Goal: Task Accomplishment & Management: Use online tool/utility

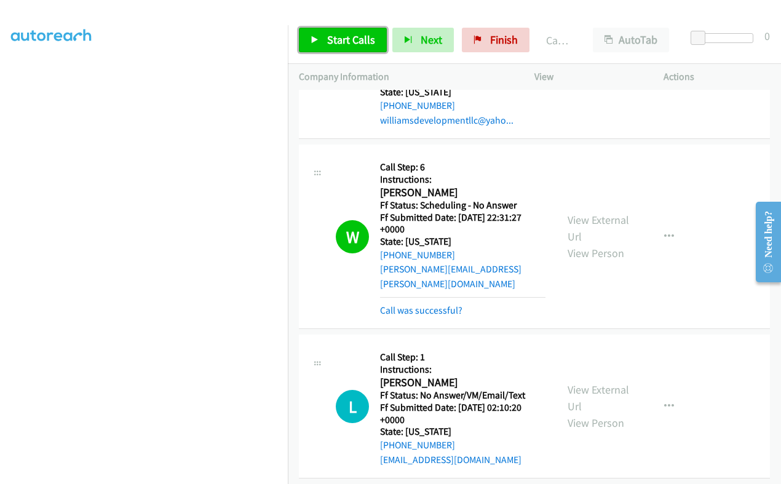
drag, startPoint x: 335, startPoint y: 39, endPoint x: 437, endPoint y: 148, distance: 148.8
click at [335, 39] on span "Start Calls" at bounding box center [351, 40] width 48 height 14
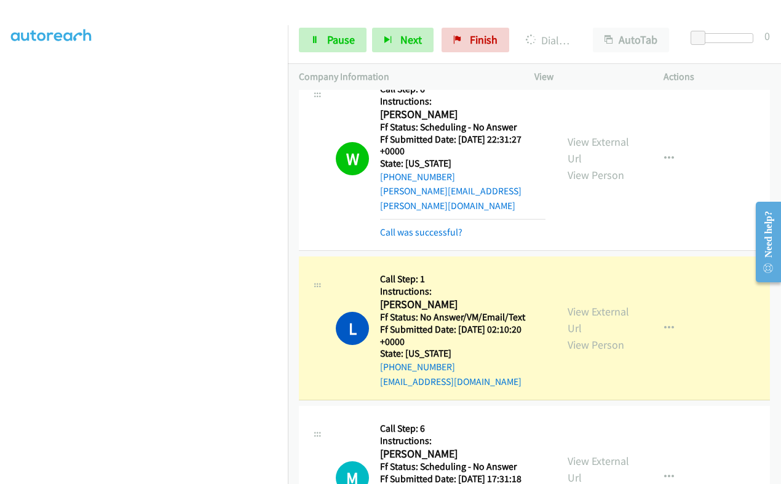
scroll to position [2562, 0]
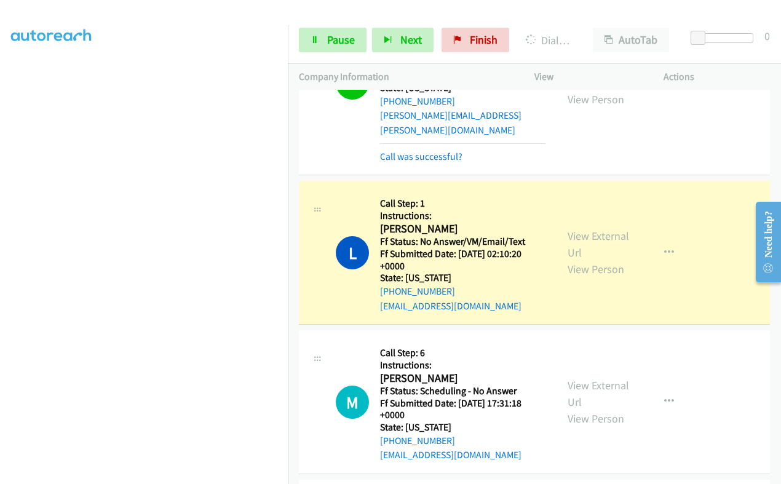
click at [587, 227] on div "View External Url View Person" at bounding box center [598, 252] width 63 height 50
click at [571, 229] on link "View External Url" at bounding box center [597, 244] width 61 height 31
click at [349, 52] on div "Start Calls Pause Next Finish Dialing [PERSON_NAME] AutoTab AutoTab 0" at bounding box center [534, 40] width 493 height 47
drag, startPoint x: 338, startPoint y: 43, endPoint x: 347, endPoint y: 74, distance: 32.5
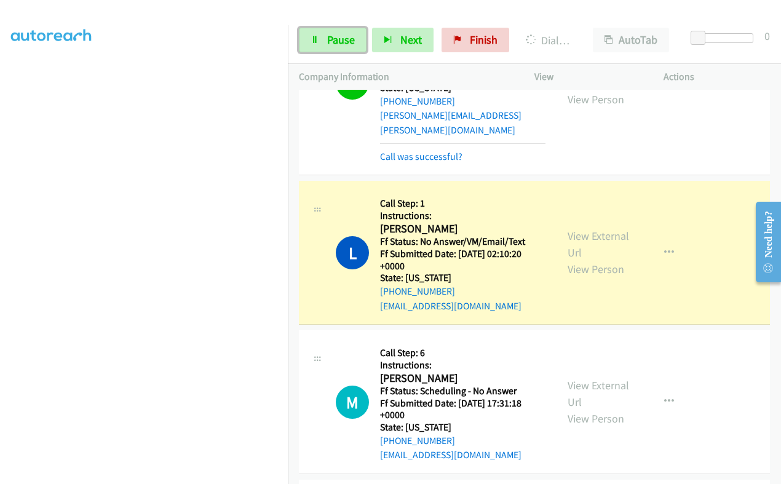
click at [338, 43] on span "Pause" at bounding box center [341, 40] width 28 height 14
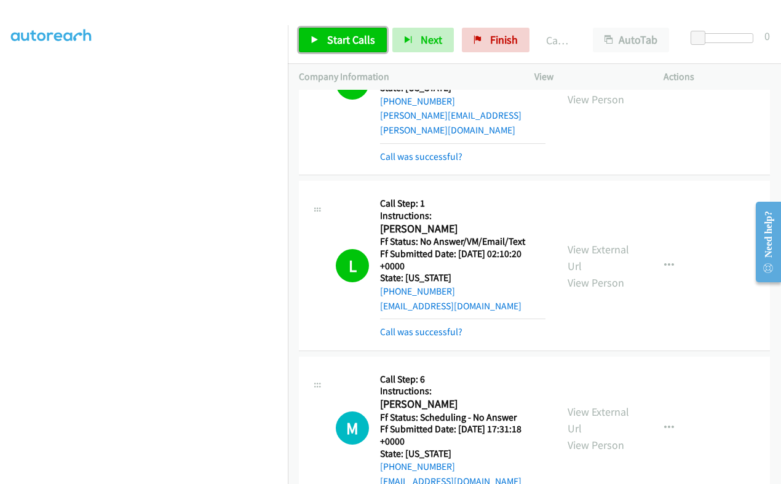
click at [352, 36] on span "Start Calls" at bounding box center [351, 40] width 48 height 14
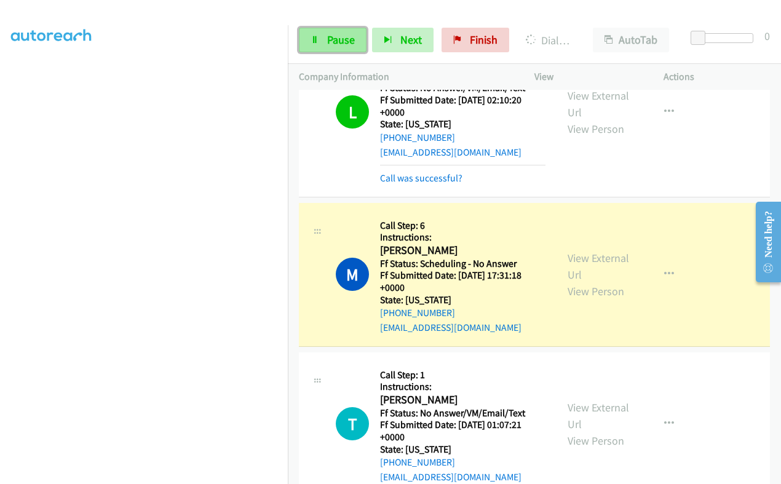
click at [341, 32] on link "Pause" at bounding box center [333, 40] width 68 height 25
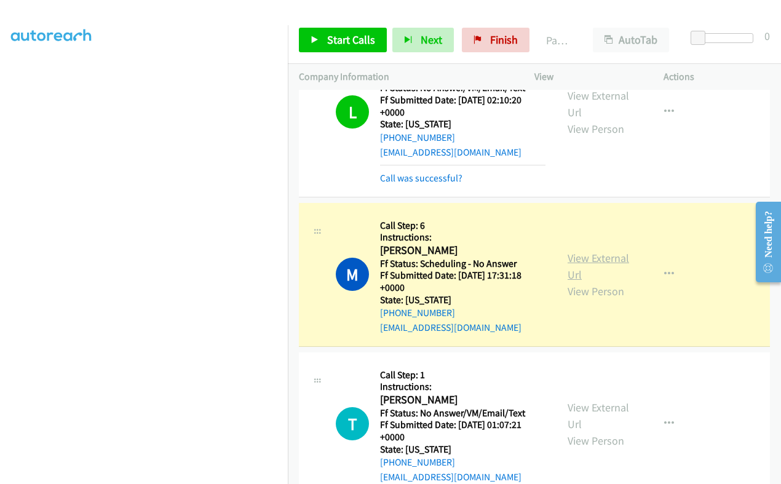
click at [580, 251] on link "View External Url" at bounding box center [597, 266] width 61 height 31
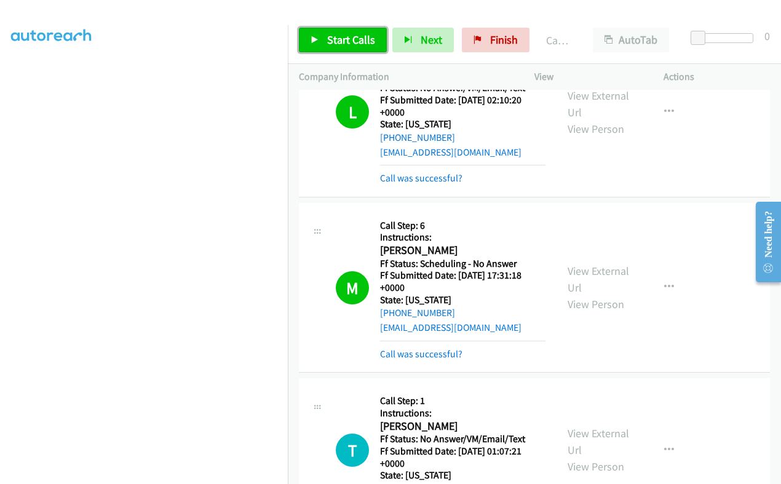
click at [325, 44] on link "Start Calls" at bounding box center [343, 40] width 88 height 25
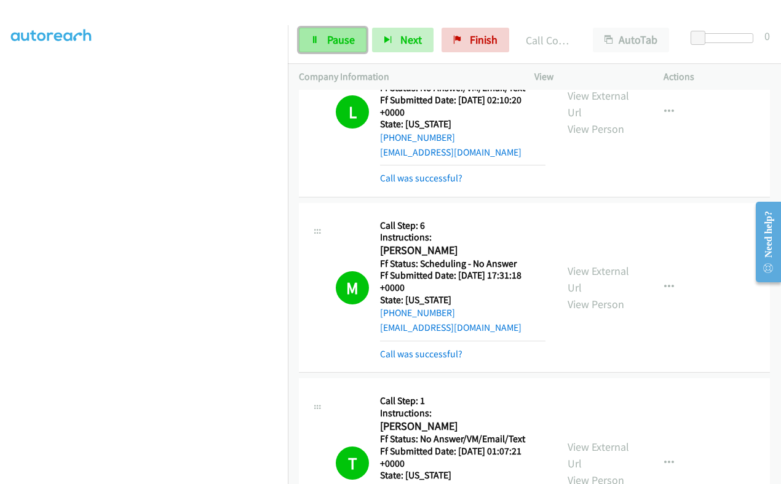
click at [333, 50] on link "Pause" at bounding box center [333, 40] width 68 height 25
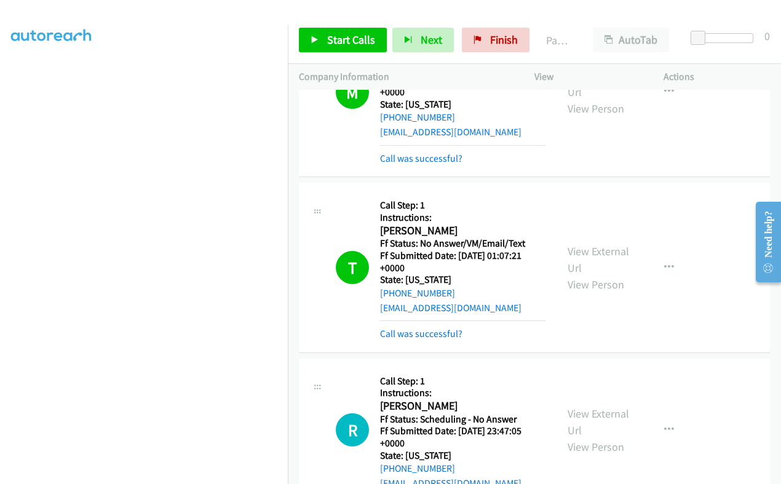
scroll to position [2946, 0]
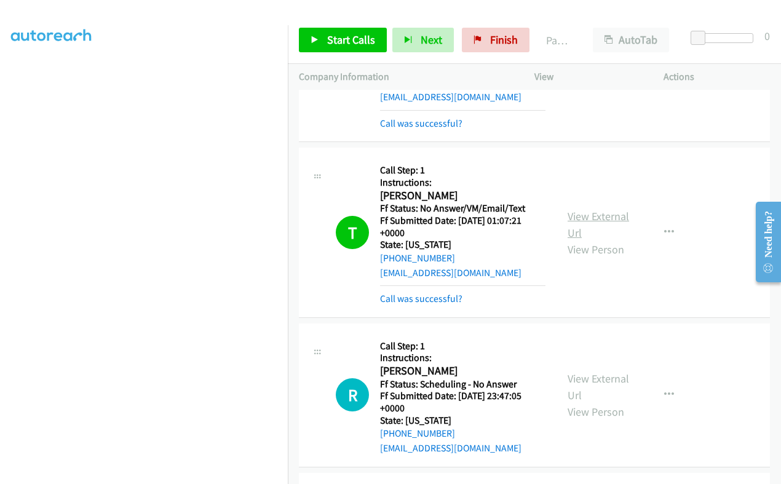
click at [569, 209] on link "View External Url" at bounding box center [597, 224] width 61 height 31
click at [352, 37] on span "Start Calls" at bounding box center [351, 40] width 48 height 14
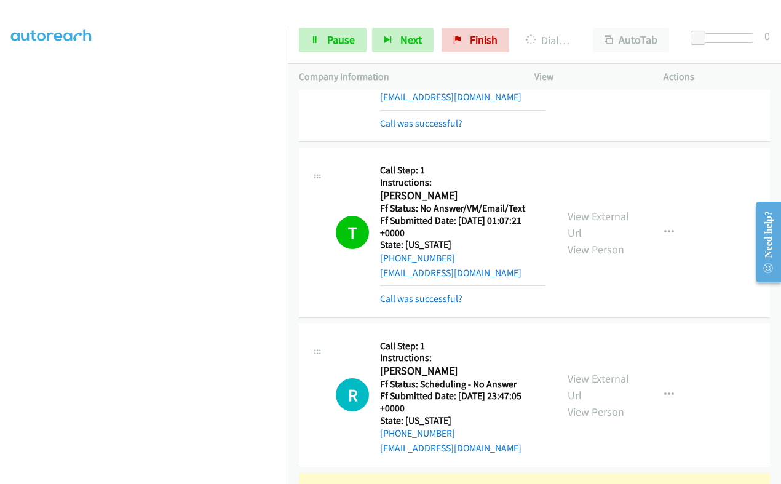
scroll to position [3100, 0]
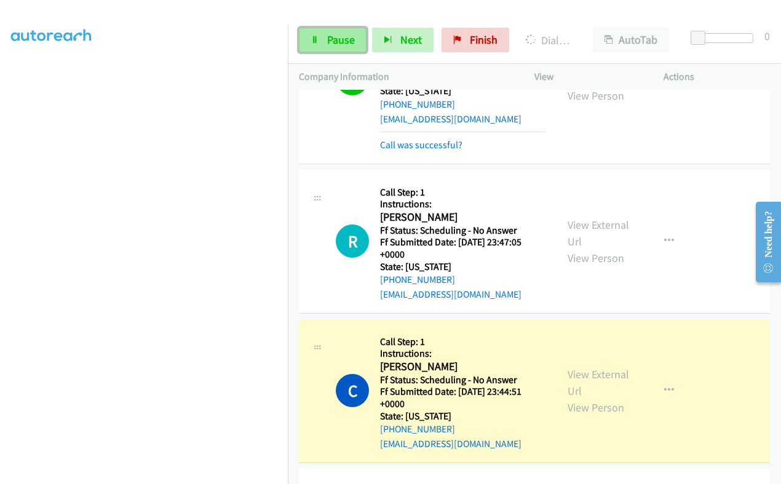
click at [327, 40] on span "Pause" at bounding box center [341, 40] width 28 height 14
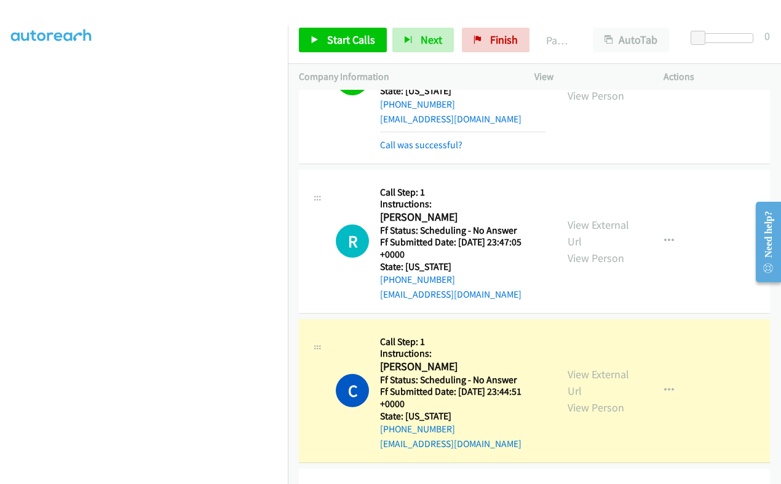
scroll to position [208, 0]
click at [567, 367] on link "View External Url" at bounding box center [597, 382] width 61 height 31
